Goal: Transaction & Acquisition: Purchase product/service

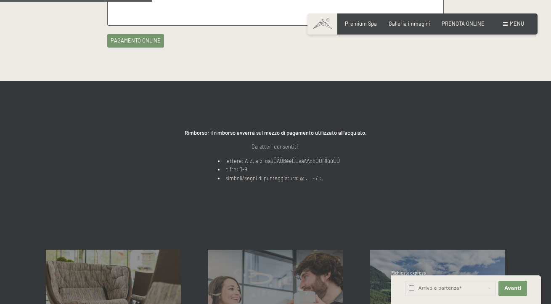
scroll to position [295, 0]
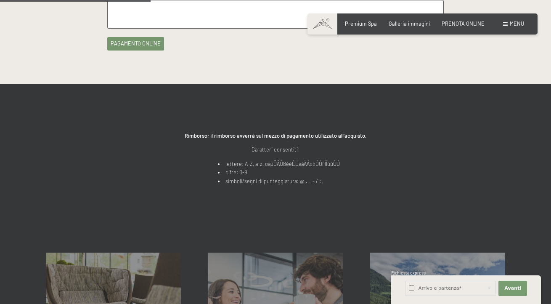
type input "luigi"
type input "corcione"
type input "corcione.l@live.it"
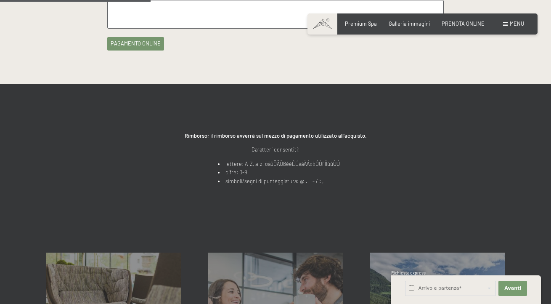
paste input "R55602"
type input "R55602"
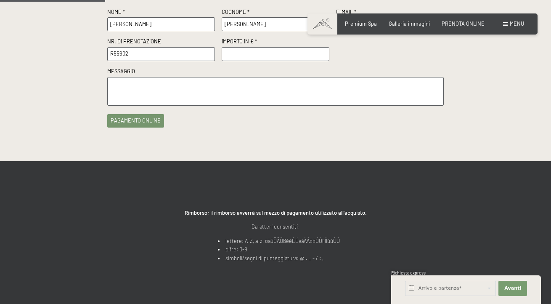
scroll to position [233, 0]
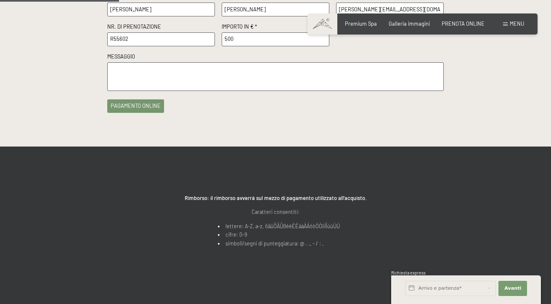
type input "500"
click at [235, 91] on textarea at bounding box center [275, 76] width 336 height 29
click at [107, 111] on button "pagamento online" at bounding box center [135, 104] width 57 height 13
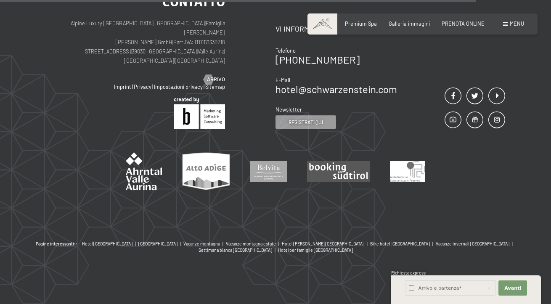
scroll to position [785, 0]
